Goal: Task Accomplishment & Management: Complete application form

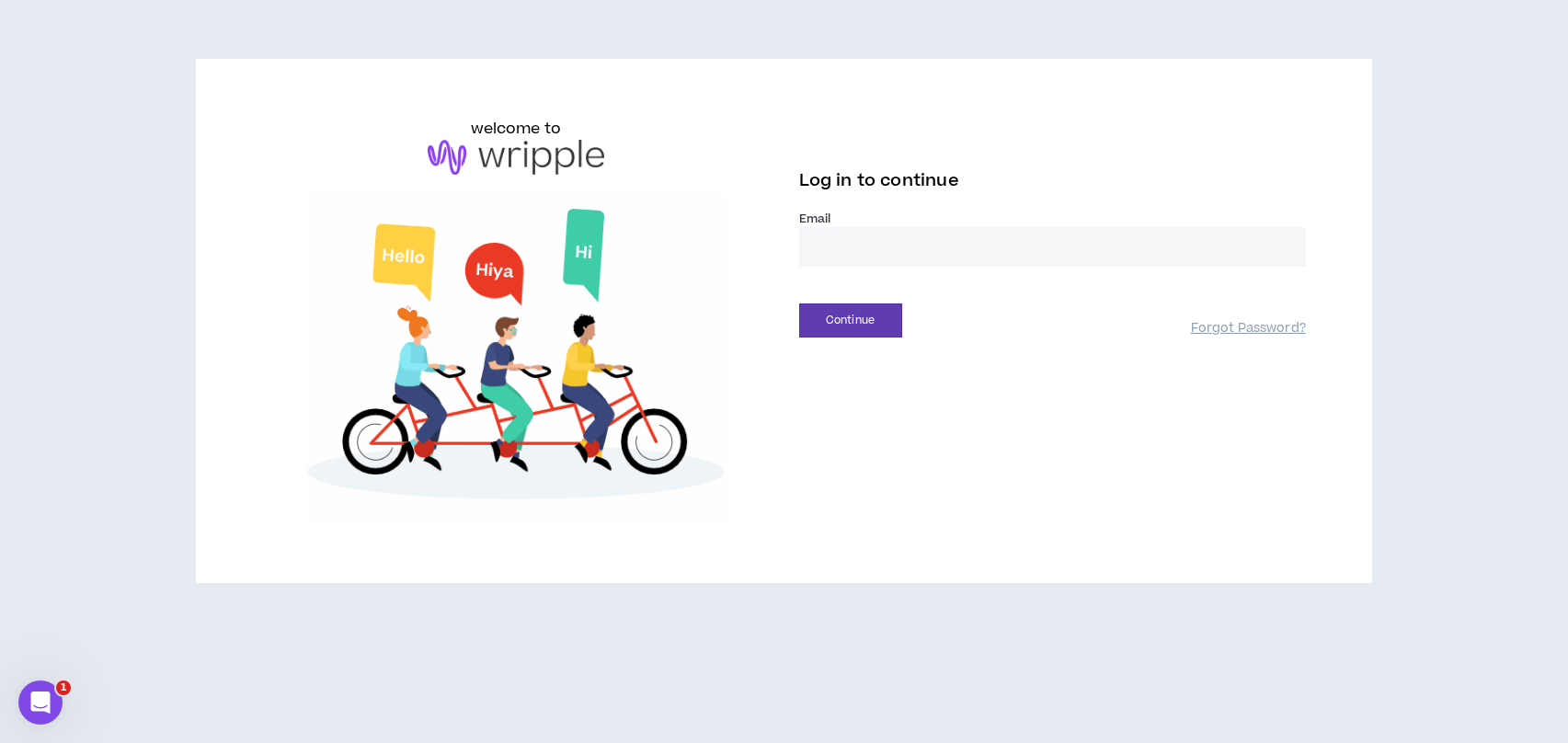
click at [976, 245] on input "email" at bounding box center [1052, 247] width 506 height 39
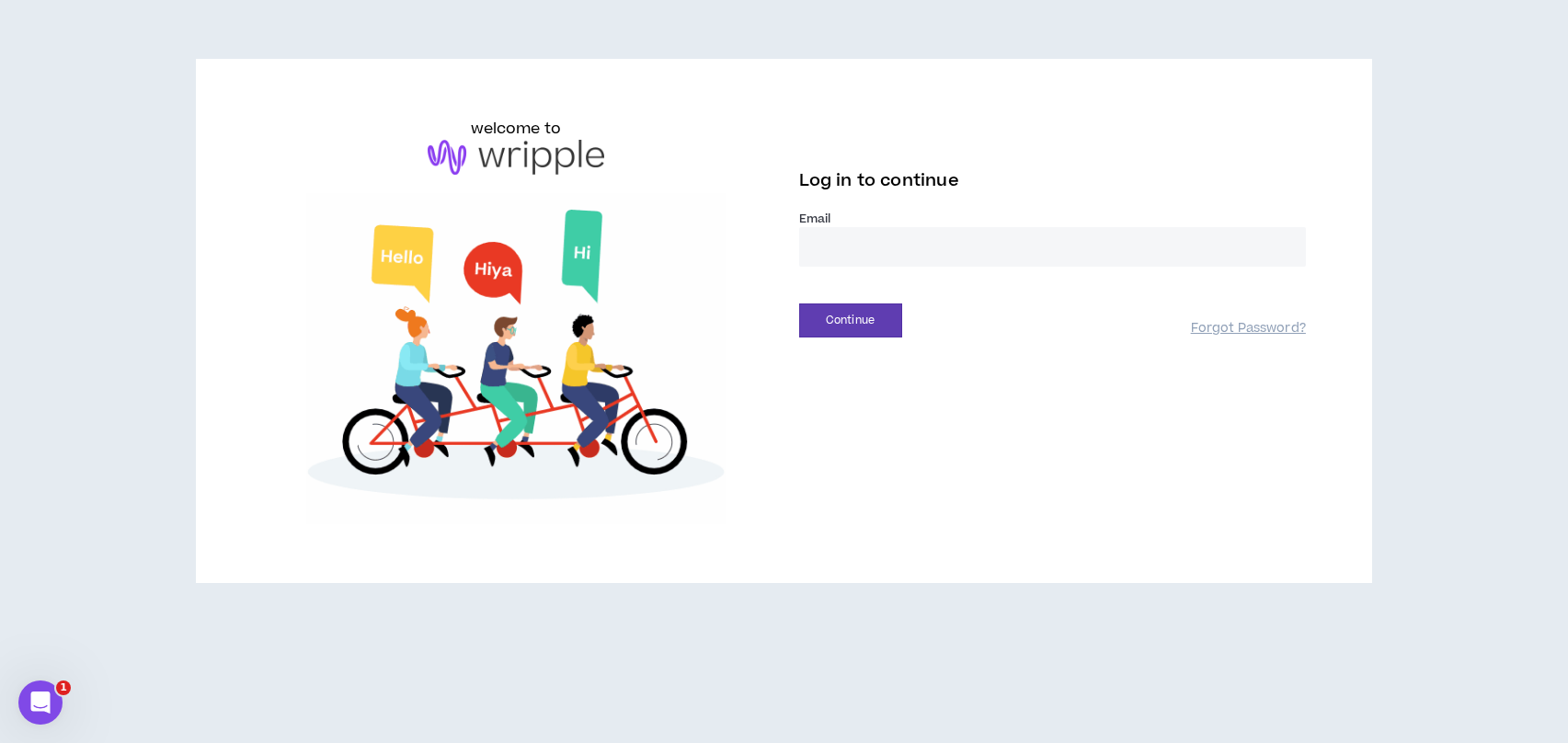
type input "**********"
click at [870, 318] on button "Continue" at bounding box center [850, 320] width 103 height 34
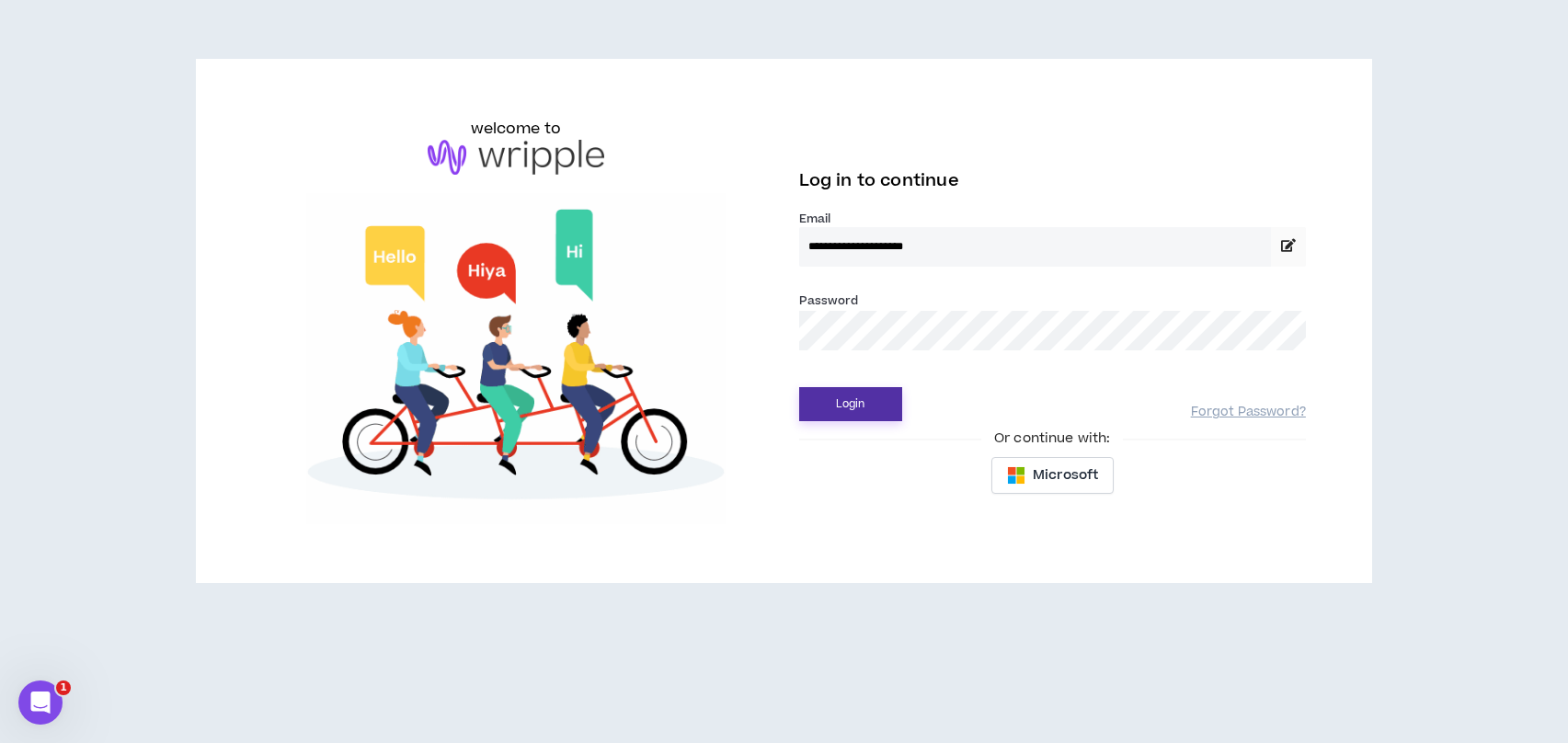
click at [831, 406] on button "Login" at bounding box center [850, 404] width 103 height 34
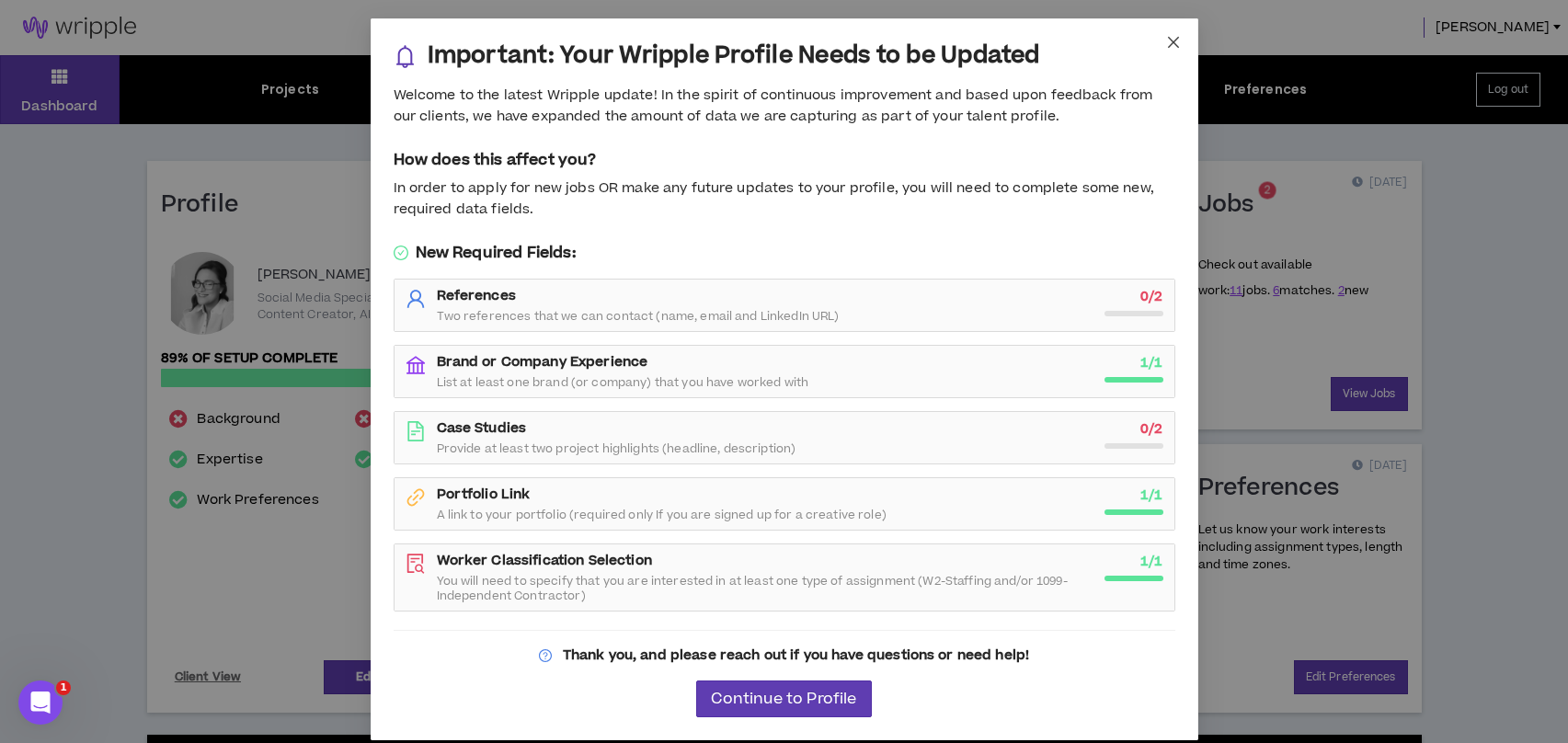
click at [1170, 40] on icon "close" at bounding box center [1173, 42] width 15 height 15
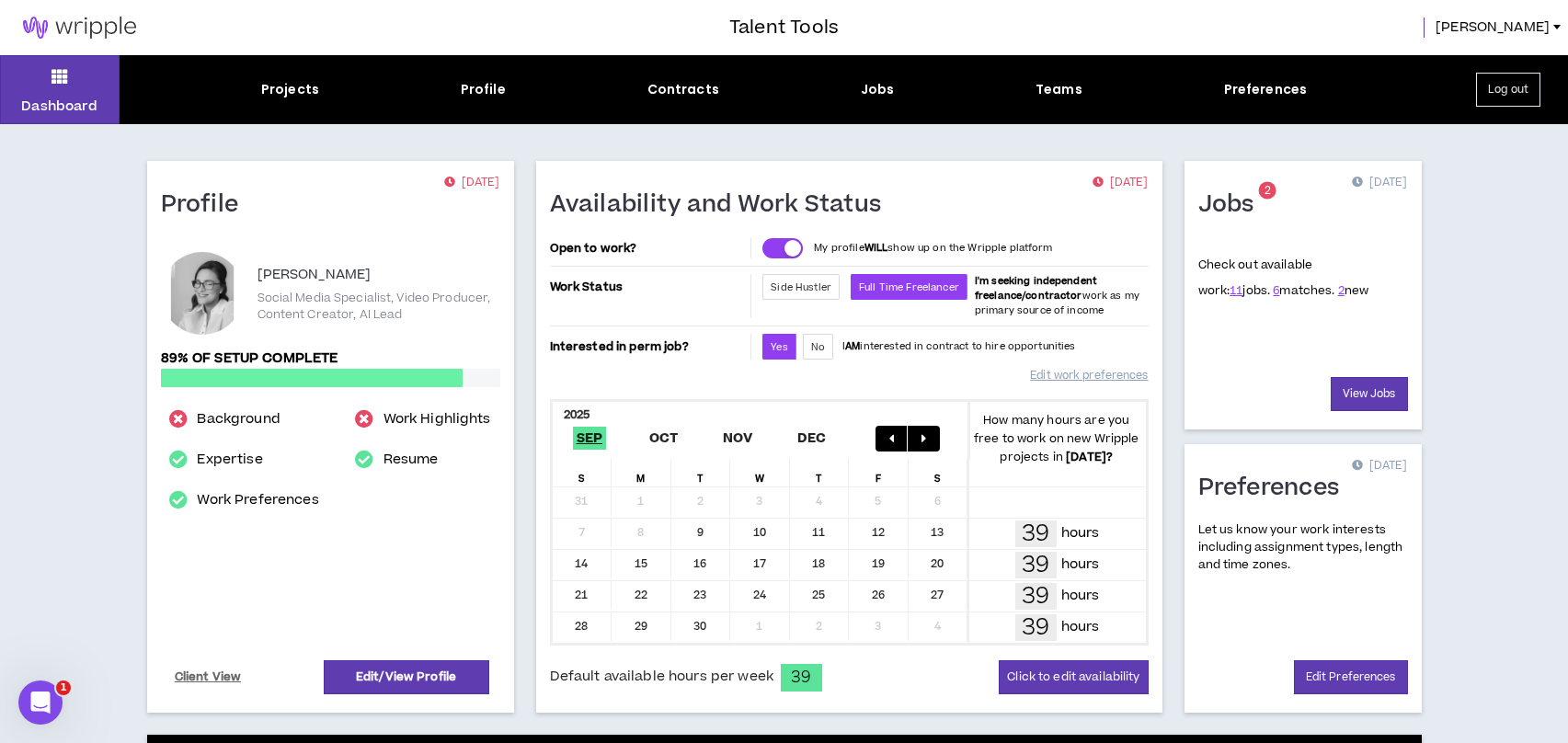
click at [286, 77] on div "Dashboard Projects Profile Contracts Jobs Teams Preferences Log out" at bounding box center [784, 89] width 1568 height 69
click at [286, 79] on div "Dashboard Projects Profile Contracts Jobs Teams Preferences Log out" at bounding box center [784, 89] width 1568 height 69
click at [283, 91] on div "Projects" at bounding box center [290, 89] width 58 height 20
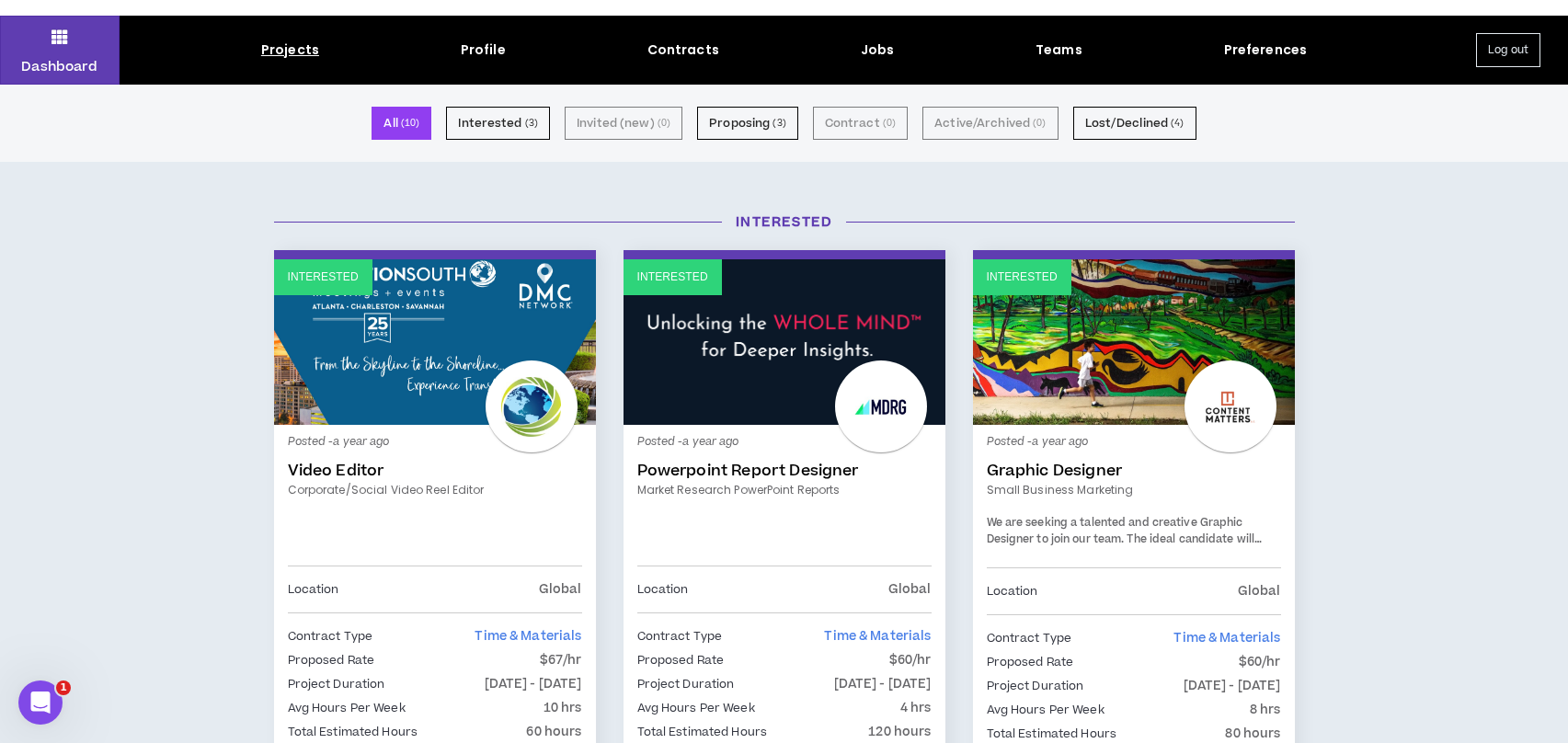
scroll to position [47, 0]
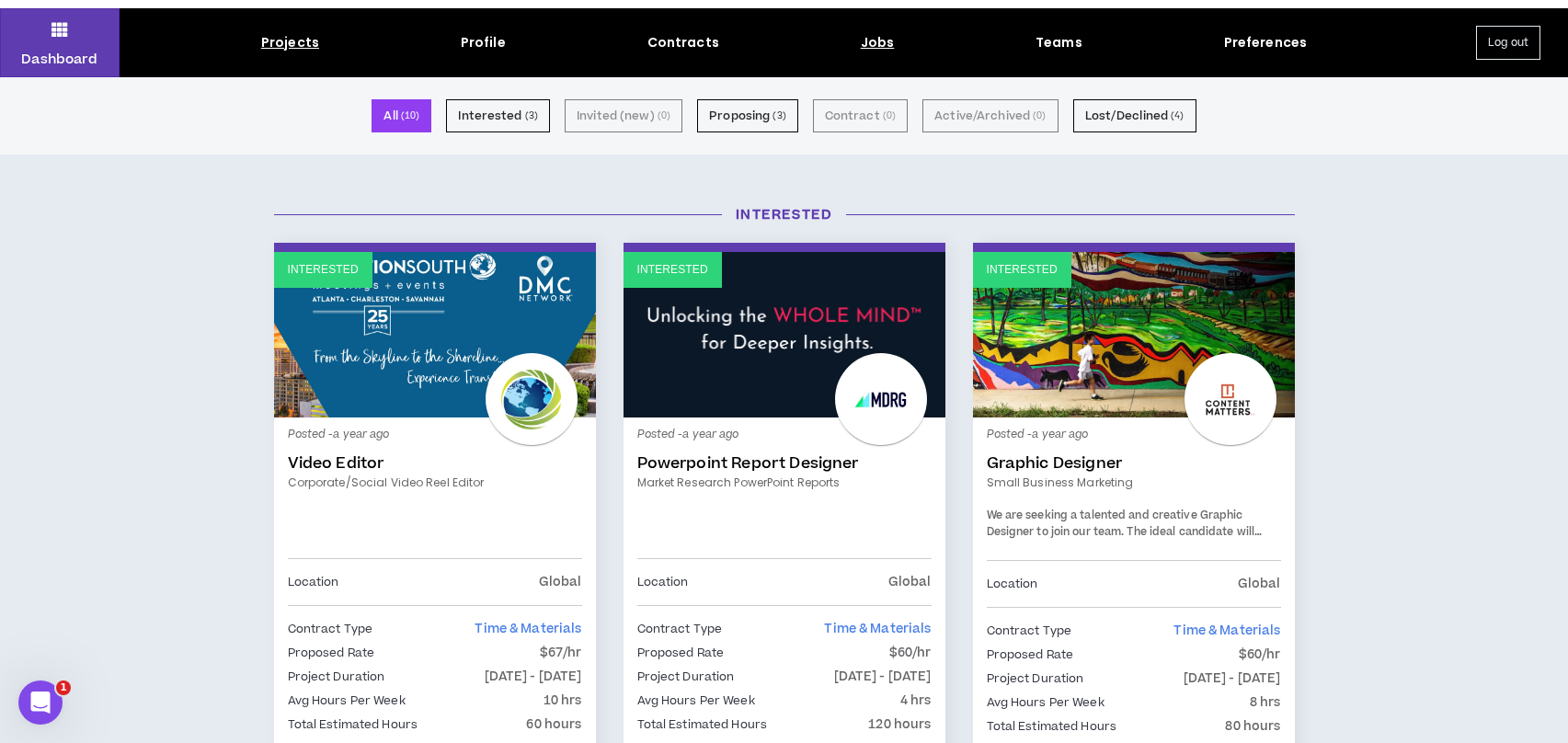
click at [884, 42] on div "Jobs" at bounding box center [878, 43] width 34 height 20
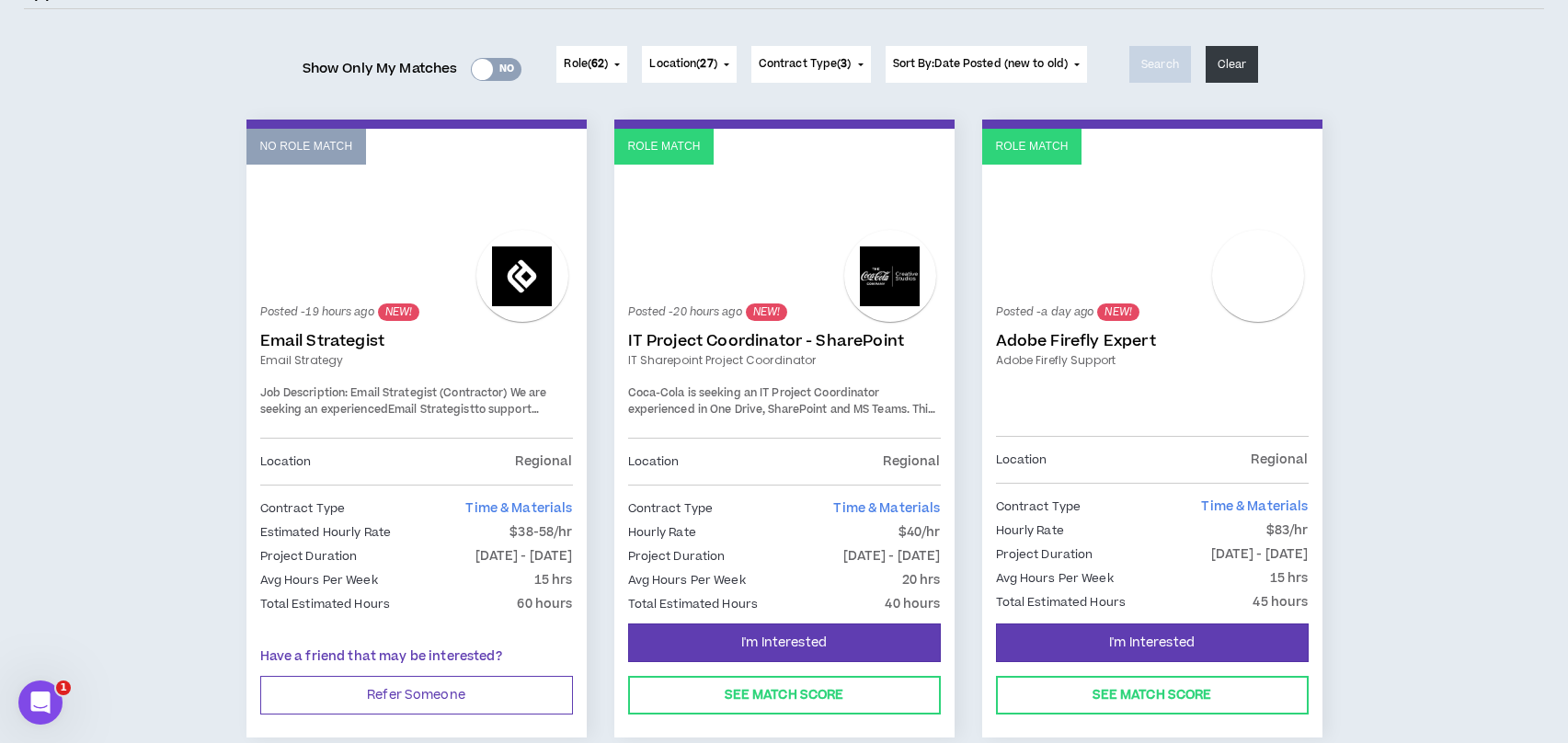
scroll to position [209, 0]
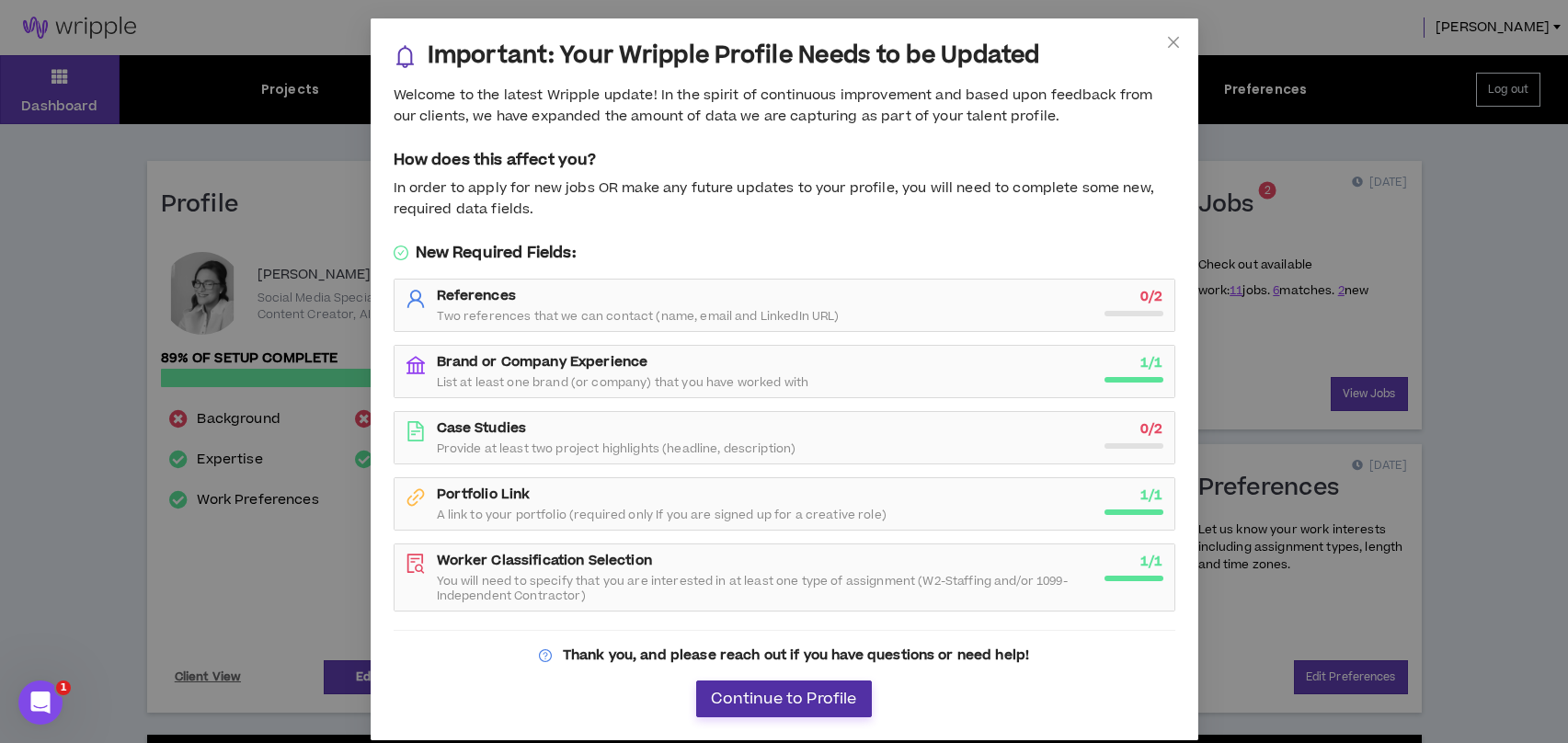
click at [778, 698] on span "Continue to Profile" at bounding box center [784, 700] width 145 height 18
